Goal: Information Seeking & Learning: Learn about a topic

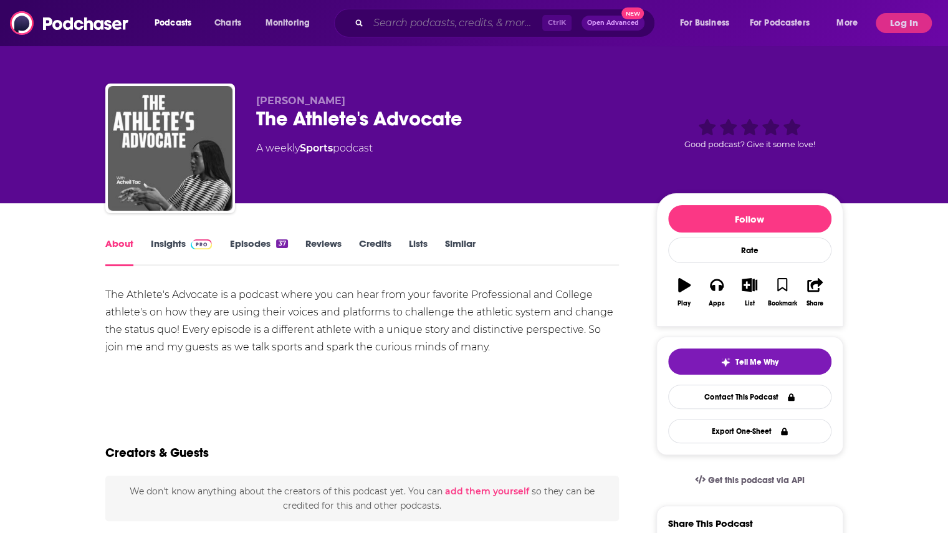
click at [453, 22] on input "Search podcasts, credits, & more..." at bounding box center [455, 23] width 174 height 20
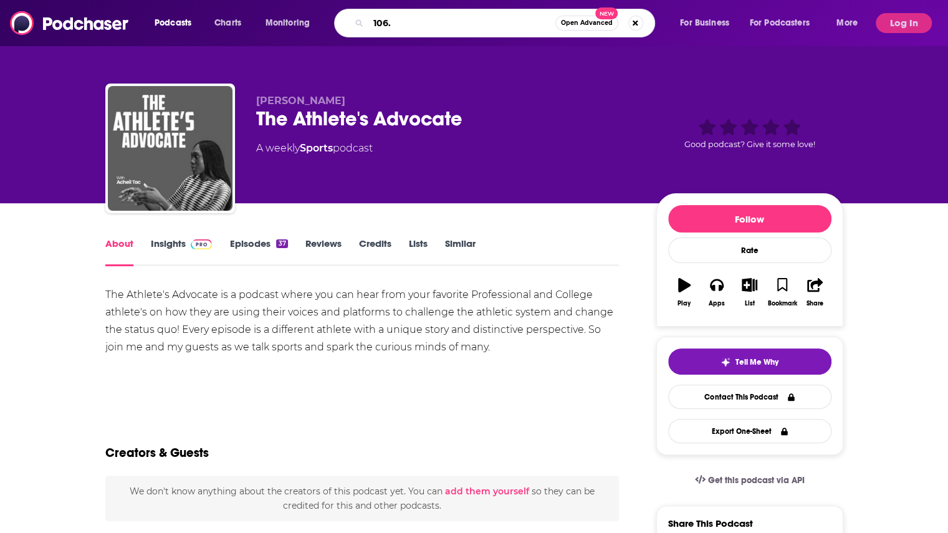
type input "106.7"
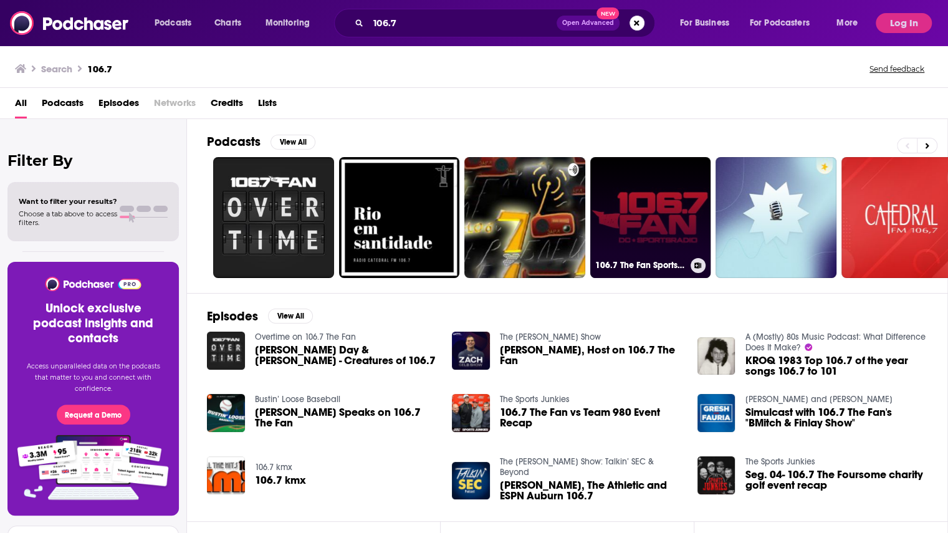
click at [645, 199] on link "106.7 The Fan Sports Flash" at bounding box center [650, 217] width 121 height 121
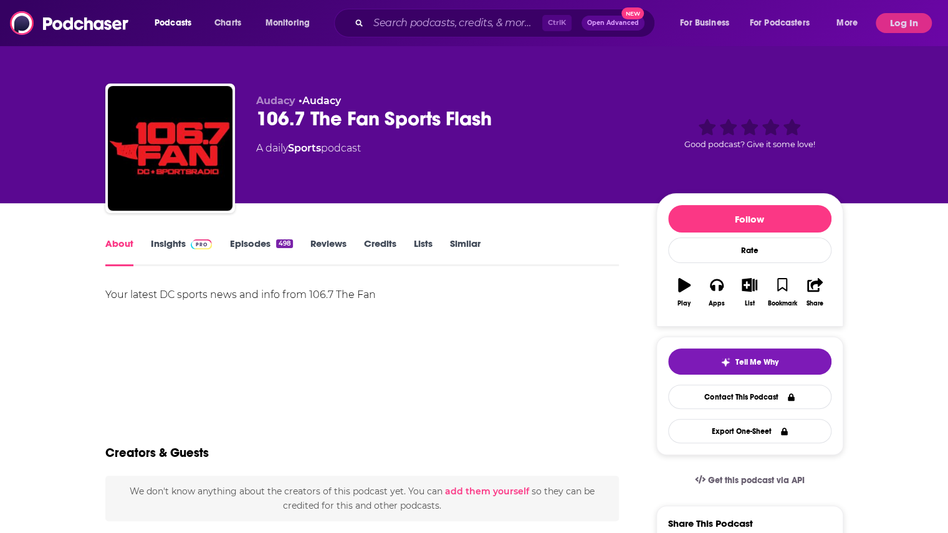
click at [186, 239] on link "Insights" at bounding box center [182, 251] width 62 height 29
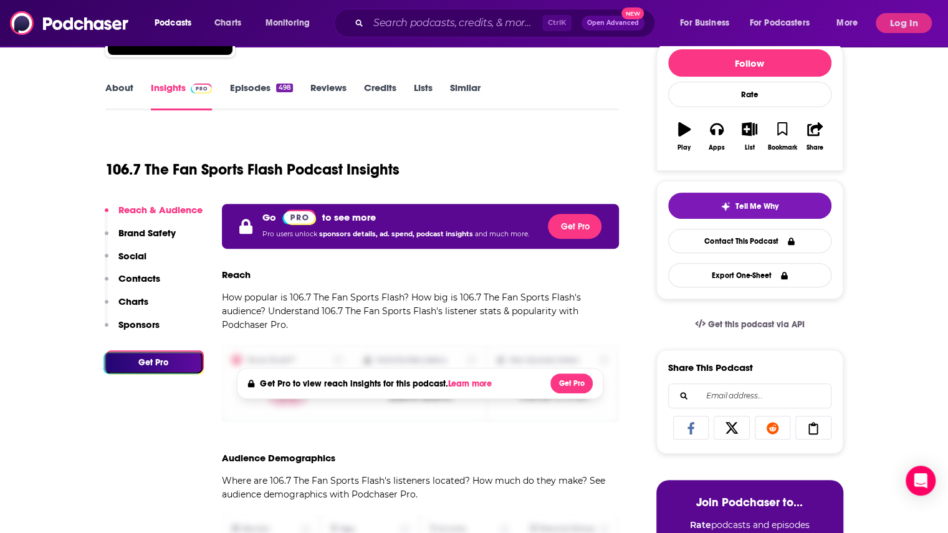
scroll to position [158, 0]
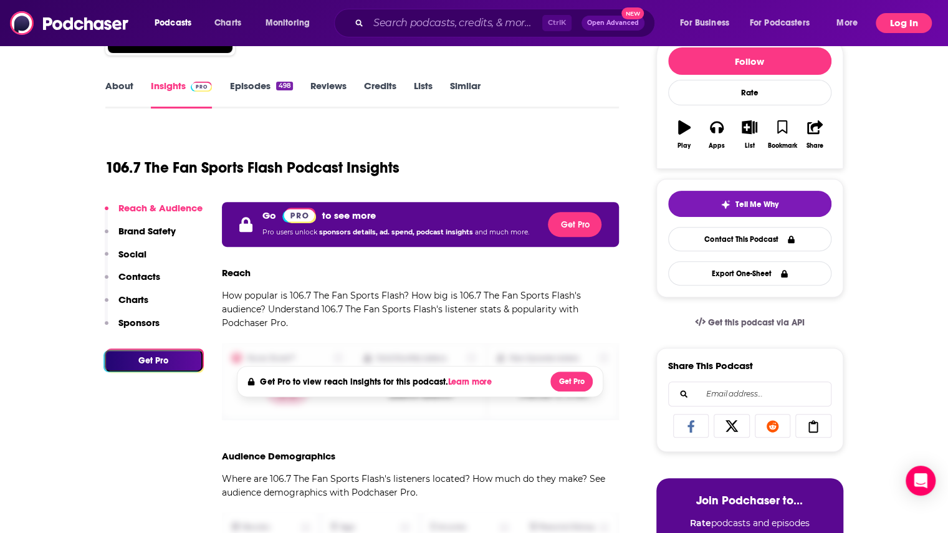
click at [897, 29] on button "Log In" at bounding box center [903, 23] width 56 height 20
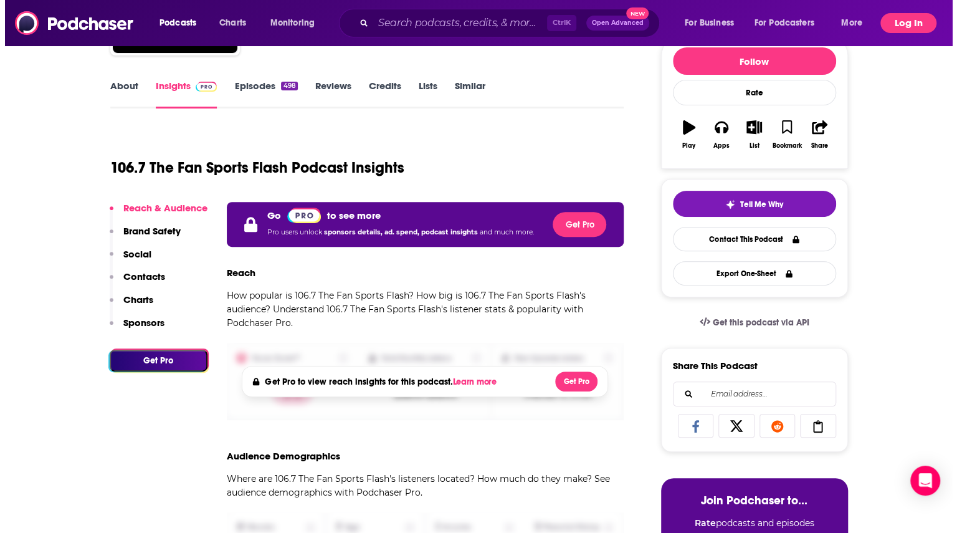
scroll to position [0, 0]
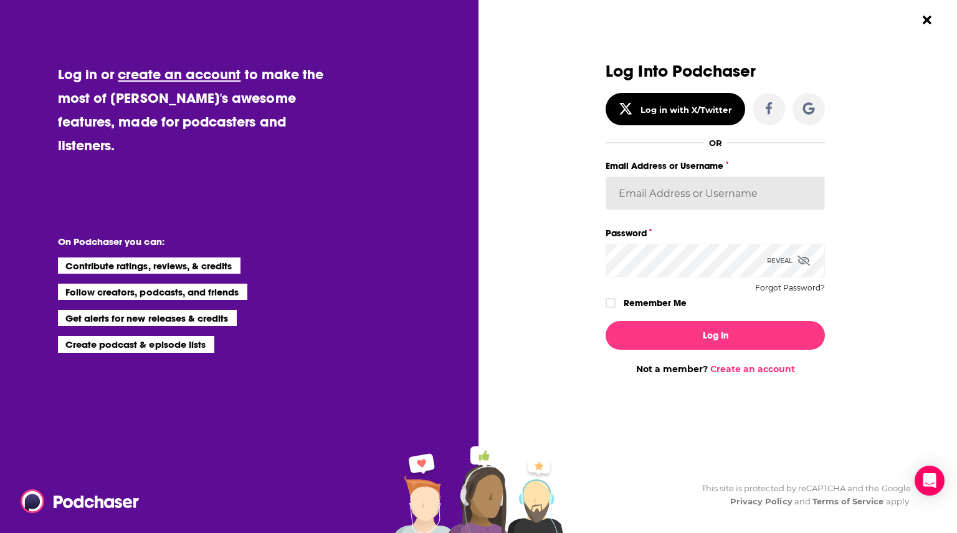
click at [667, 196] on input "Email Address or Username" at bounding box center [715, 193] width 219 height 34
type input "layton@graywolfagency.com"
click at [637, 303] on label "Remember Me" at bounding box center [655, 303] width 63 height 16
click at [614, 308] on input "rememberMe" at bounding box center [610, 308] width 7 height 0
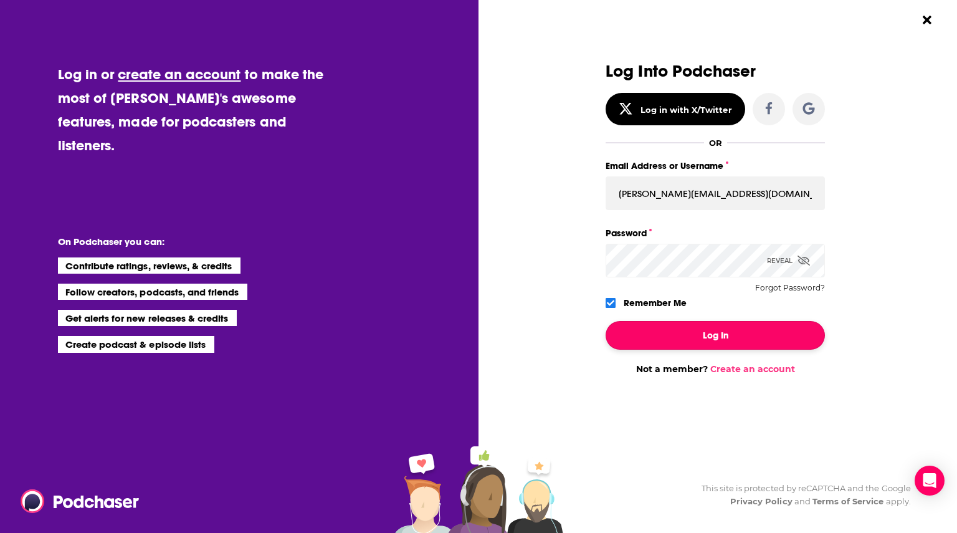
click at [659, 335] on button "Log In" at bounding box center [715, 335] width 219 height 29
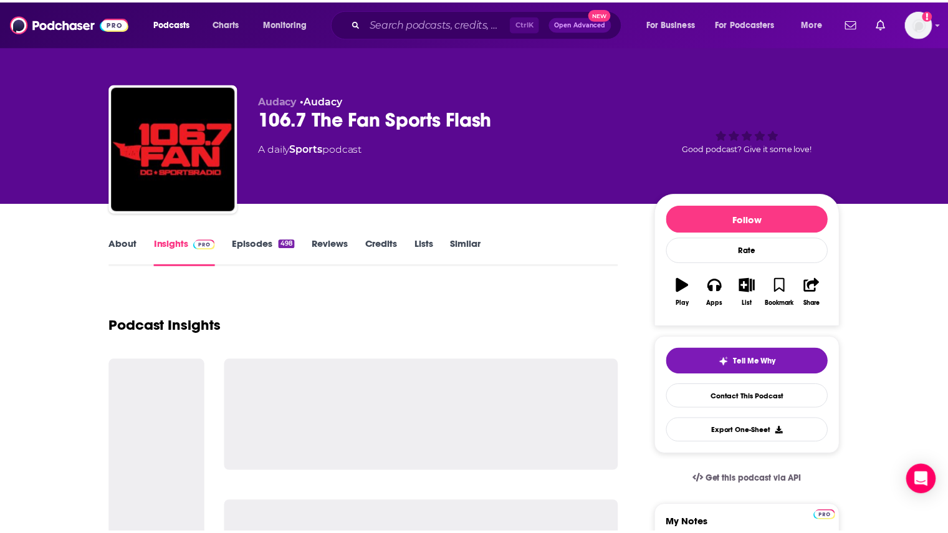
scroll to position [158, 0]
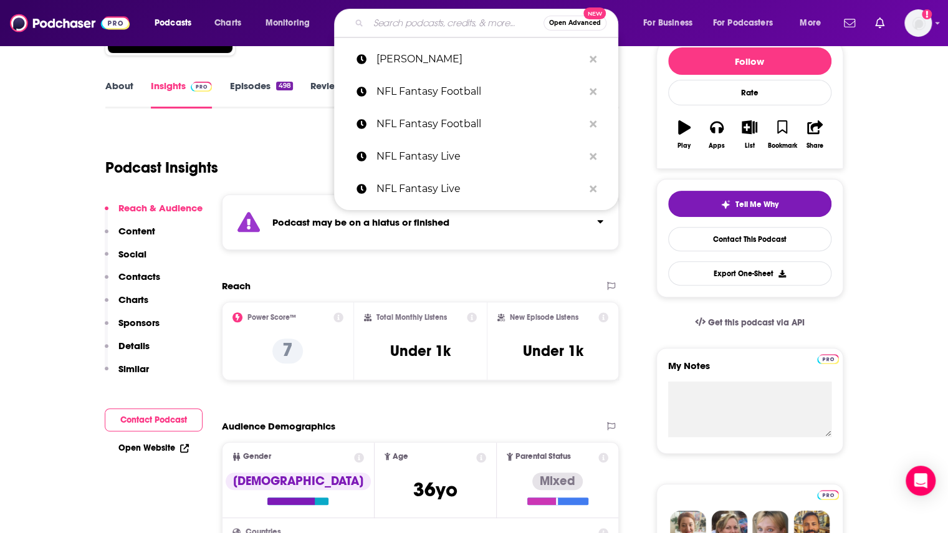
click at [430, 24] on input "Search podcasts, credits, & more..." at bounding box center [455, 23] width 175 height 20
click at [299, 145] on div "Podcast Insights" at bounding box center [357, 160] width 504 height 64
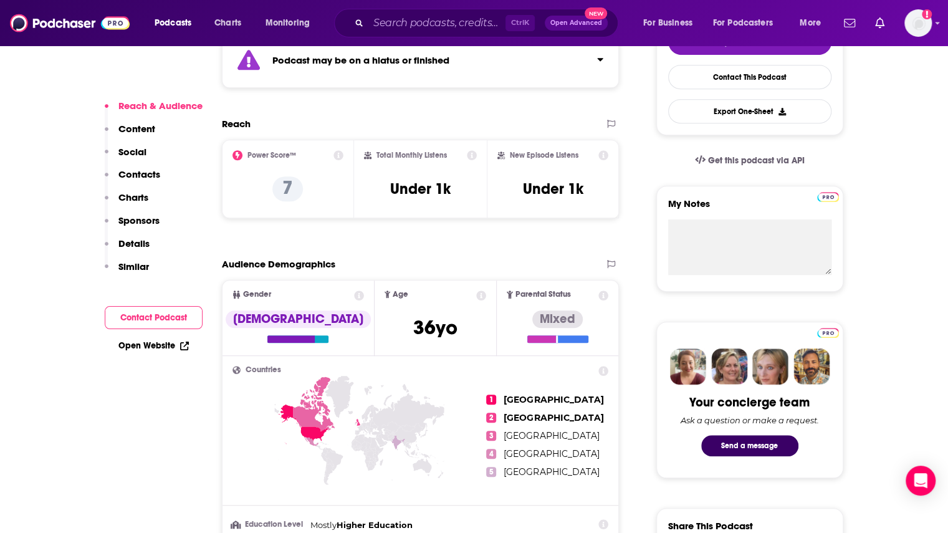
scroll to position [321, 0]
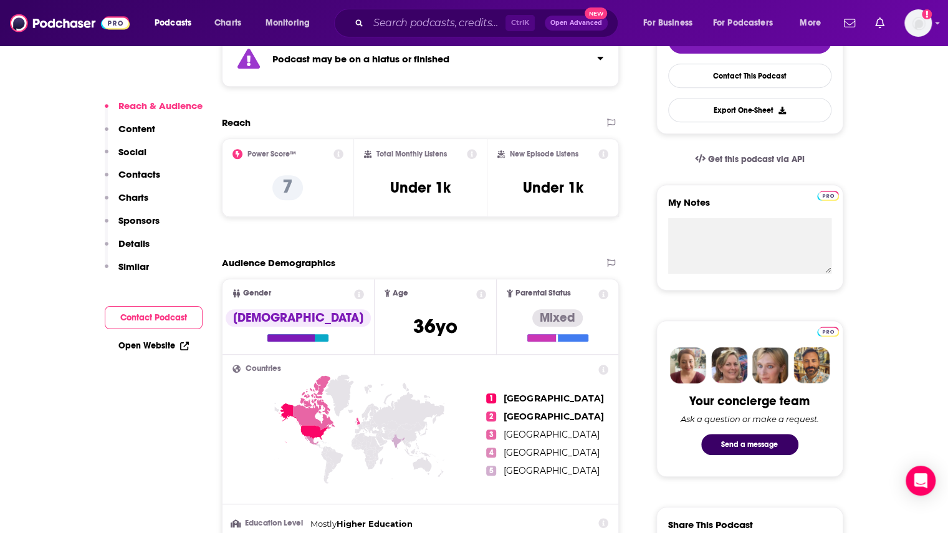
click at [338, 155] on icon at bounding box center [338, 154] width 10 height 10
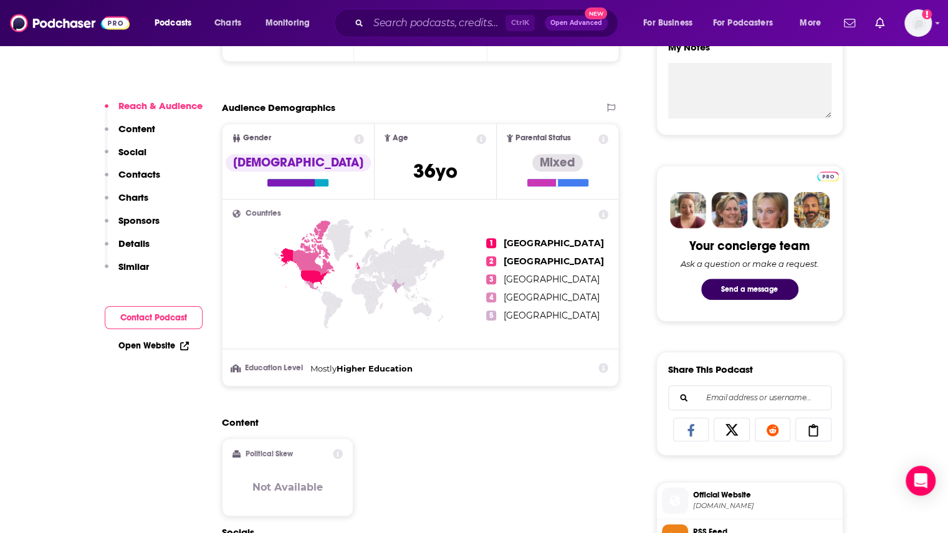
scroll to position [478, 0]
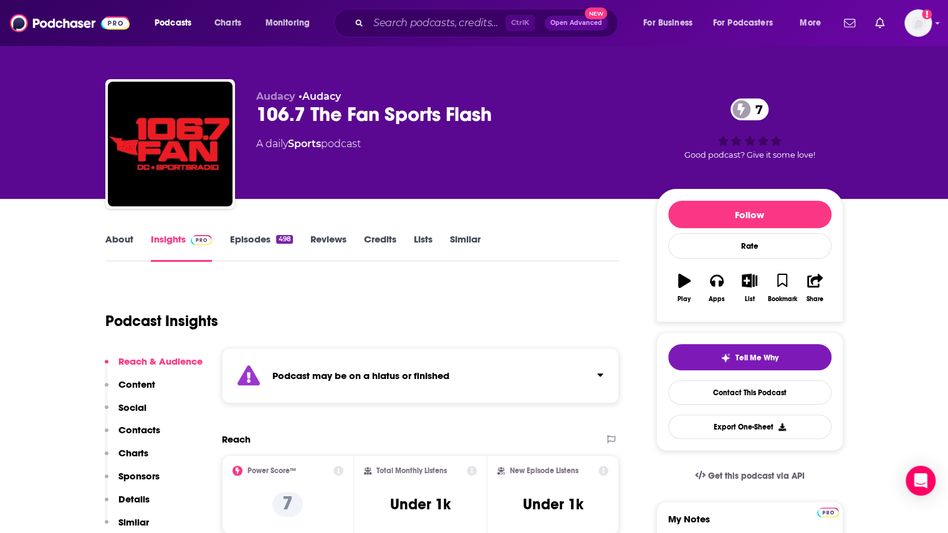
scroll to position [0, 0]
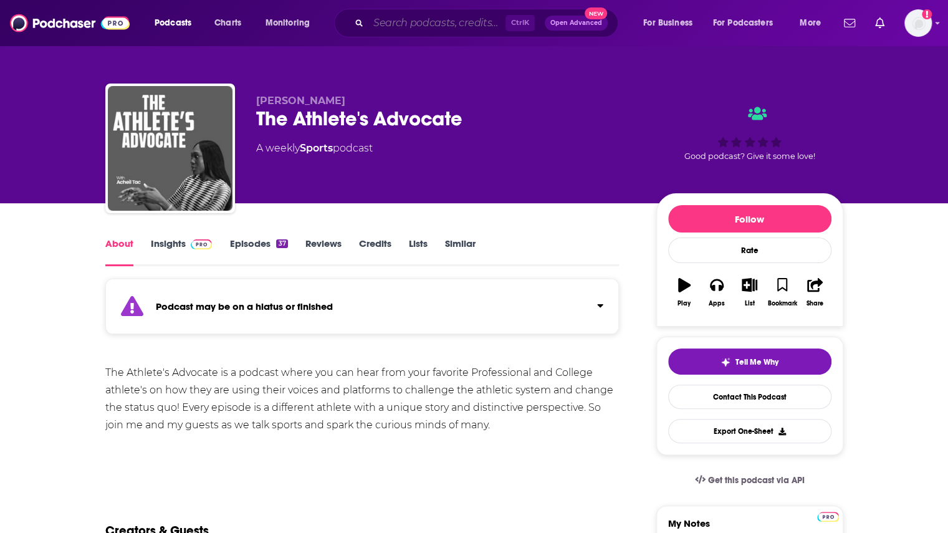
click at [409, 15] on input "Search podcasts, credits, & more..." at bounding box center [436, 23] width 137 height 20
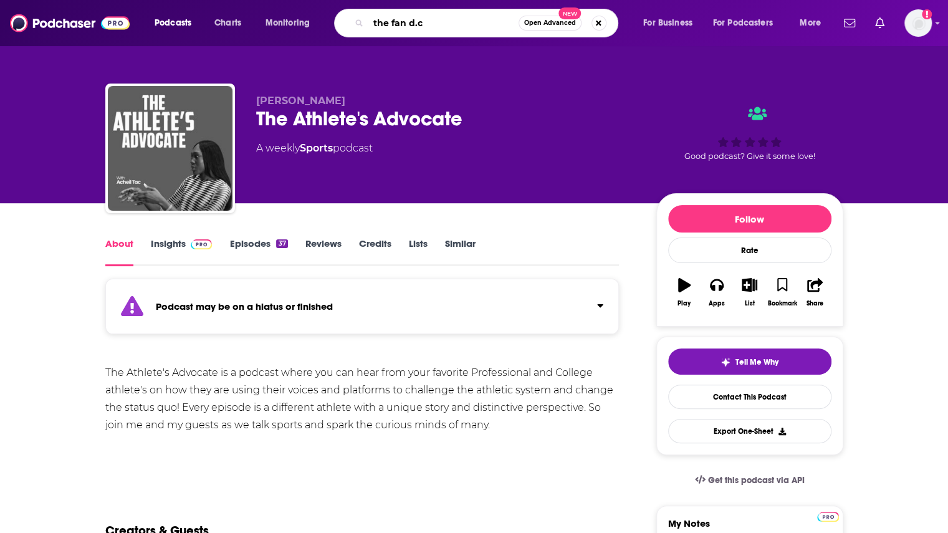
type input "the fan d.c."
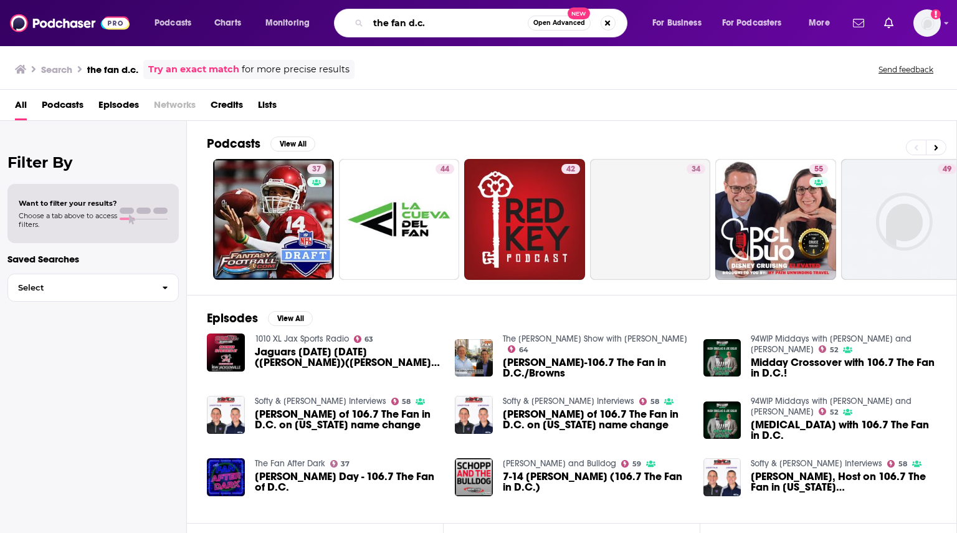
click at [405, 31] on input "the fan d.c." at bounding box center [448, 23] width 160 height 20
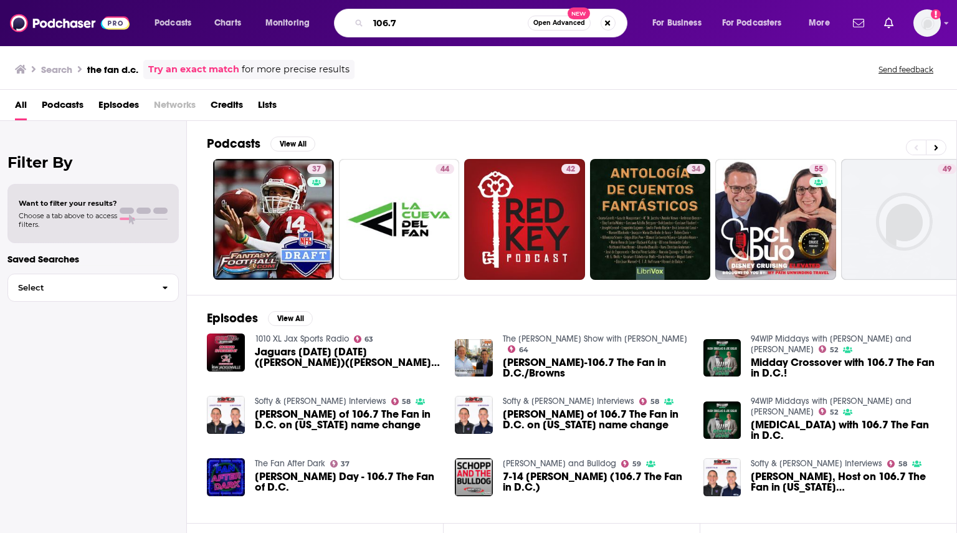
type input "106.7"
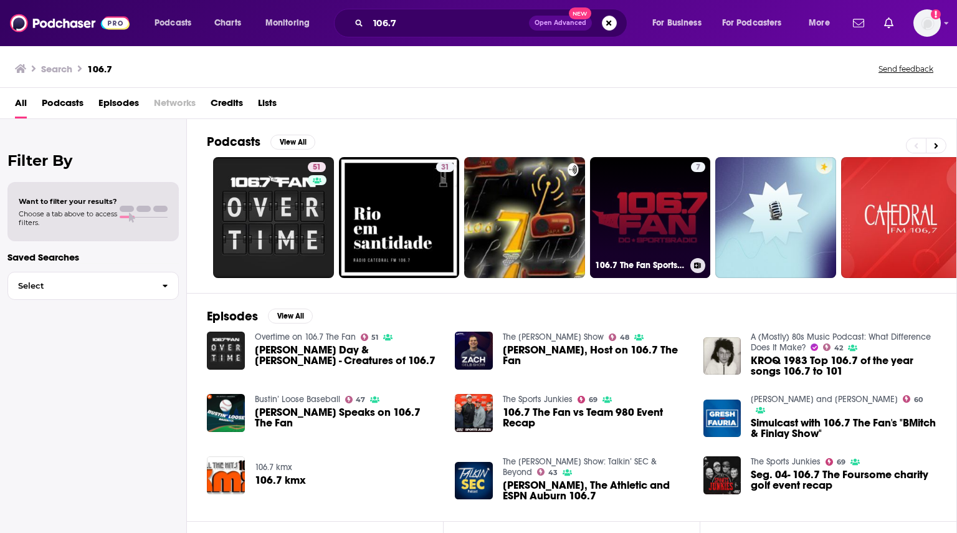
click at [642, 234] on link "7 106.7 The Fan Sports Flash" at bounding box center [650, 217] width 121 height 121
